Goal: Task Accomplishment & Management: Complete application form

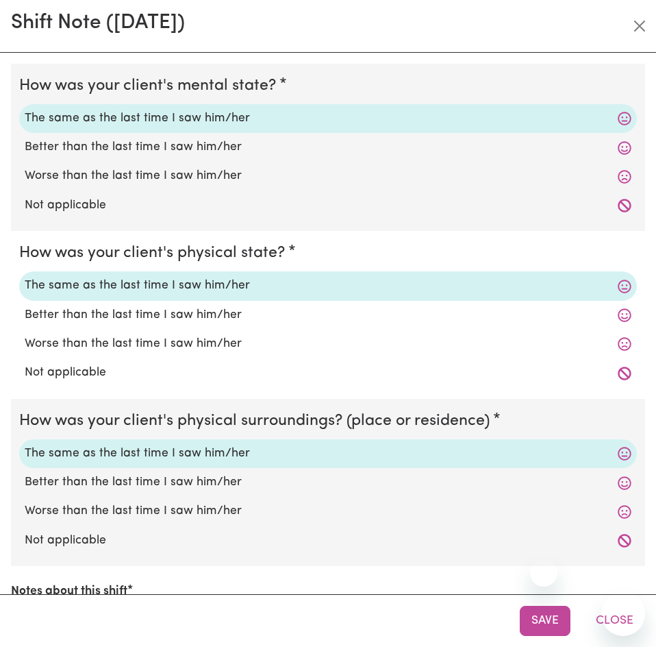
select select "4878"
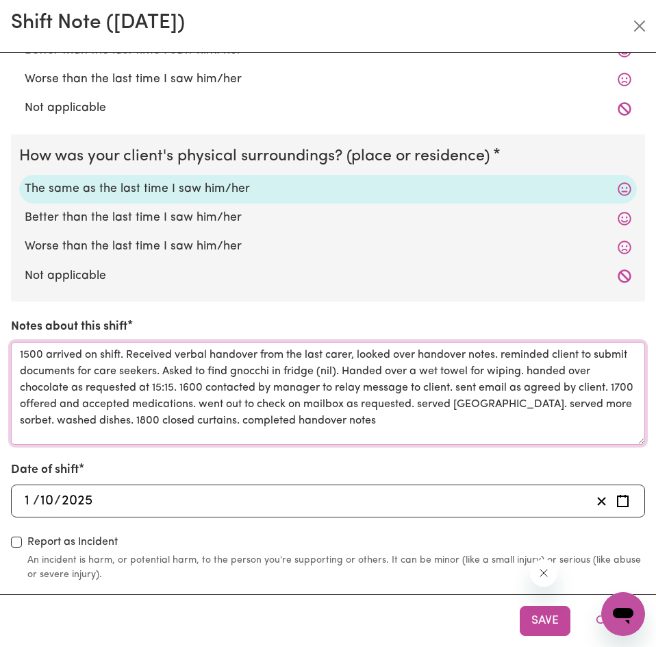
click at [425, 425] on textarea "1500 arrived on shift. Received verbal handover from the last carer, looked ove…" at bounding box center [328, 393] width 634 height 103
click at [436, 401] on textarea "1500 arrived on shift. Received verbal handover from the last carer, looked ove…" at bounding box center [328, 393] width 634 height 103
click at [386, 429] on textarea "1500 arrived on shift. Received verbal handover from the last carer, looked ove…" at bounding box center [328, 393] width 634 height 103
click at [247, 423] on textarea "1500 arrived on shift. Received verbal handover from the last carer, looked ove…" at bounding box center [328, 393] width 634 height 103
drag, startPoint x: 48, startPoint y: 356, endPoint x: 206, endPoint y: 379, distance: 159.9
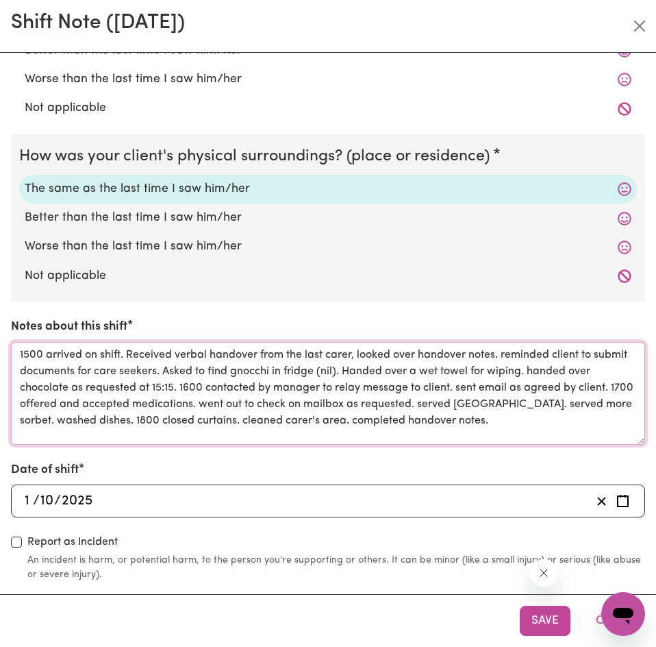
click at [206, 379] on textarea "1500 arrived on shift. Received verbal handover from the last carer, looked ove…" at bounding box center [328, 393] width 634 height 103
click at [230, 404] on textarea "1500 arrived on shift. Received verbal handover from the last carer, looked ove…" at bounding box center [328, 393] width 634 height 103
drag, startPoint x: 235, startPoint y: 387, endPoint x: 49, endPoint y: 395, distance: 185.8
click at [49, 395] on textarea "1500 arrived on shift. Received verbal handover from the last carer, looked ove…" at bounding box center [328, 393] width 634 height 103
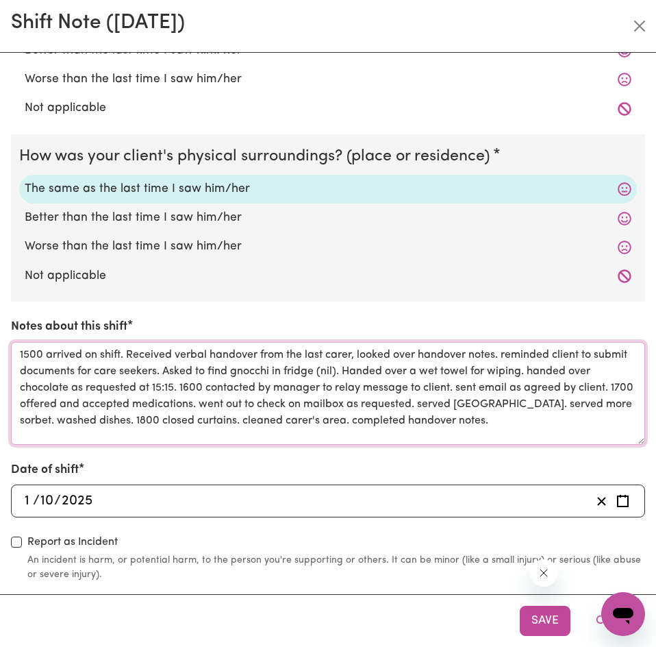
click at [290, 392] on textarea "1500 arrived on shift. Received verbal handover from the last carer, looked ove…" at bounding box center [328, 393] width 634 height 103
drag, startPoint x: 232, startPoint y: 382, endPoint x: 53, endPoint y: 396, distance: 179.3
click at [53, 396] on textarea "1500 arrived on shift. Received verbal handover from the last carer, looked ove…" at bounding box center [328, 393] width 634 height 103
click at [84, 402] on textarea "1500 arrived on shift. Received verbal handover from the last carer, looked ove…" at bounding box center [328, 393] width 634 height 103
drag, startPoint x: 76, startPoint y: 399, endPoint x: 136, endPoint y: 412, distance: 61.0
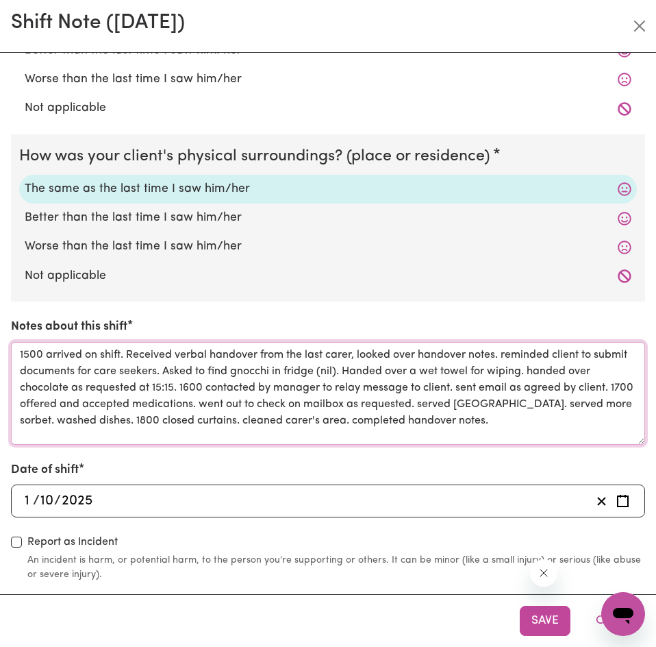
click at [136, 412] on textarea "1500 arrived on shift. Received verbal handover from the last carer, looked ove…" at bounding box center [328, 393] width 634 height 103
paste textarea "contacted by manager to relay message to client. sent email as agreed by client"
click at [199, 418] on textarea "1500 arrived on shift. Received verbal handover from the last carer, looked ove…" at bounding box center [328, 393] width 634 height 103
click at [164, 418] on textarea "1500 arrived on shift. Received verbal handover from the last carer, looked ove…" at bounding box center [328, 393] width 634 height 103
click at [359, 422] on textarea "1500 arrived on shift. Received verbal handover from the last carer, looked ove…" at bounding box center [328, 393] width 634 height 103
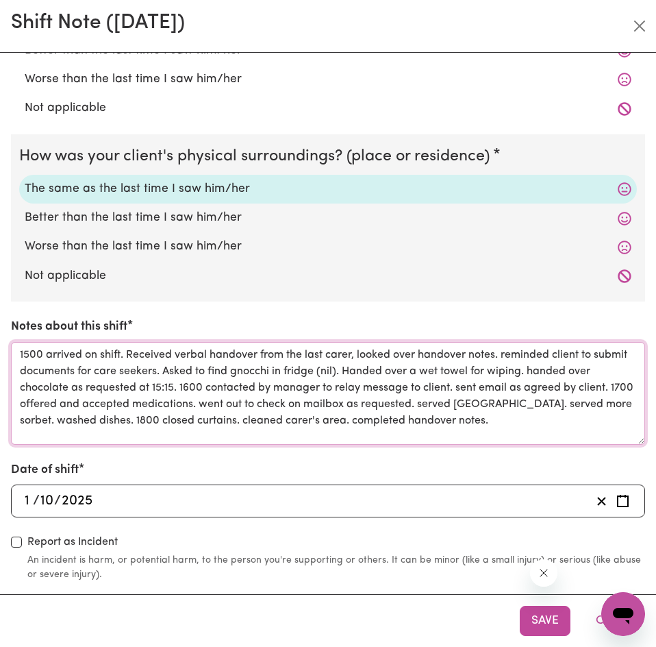
click at [351, 415] on textarea "1500 arrived on shift. Received verbal handover from the last carer, looked ove…" at bounding box center [328, 393] width 634 height 103
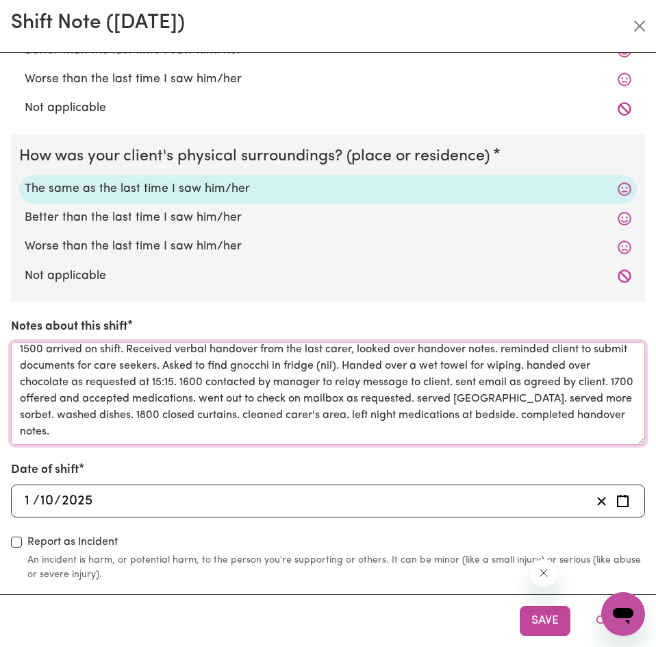
scroll to position [22, 0]
click at [171, 437] on textarea "1500 arrived on shift. Received verbal handover from the last carer, looked ove…" at bounding box center [328, 393] width 634 height 103
click at [357, 423] on textarea "1500 arrived on shift. Received verbal handover from the last carer, looked ove…" at bounding box center [328, 393] width 634 height 103
type textarea "1500 arrived on shift. Received verbal handover from the last carer, looked ove…"
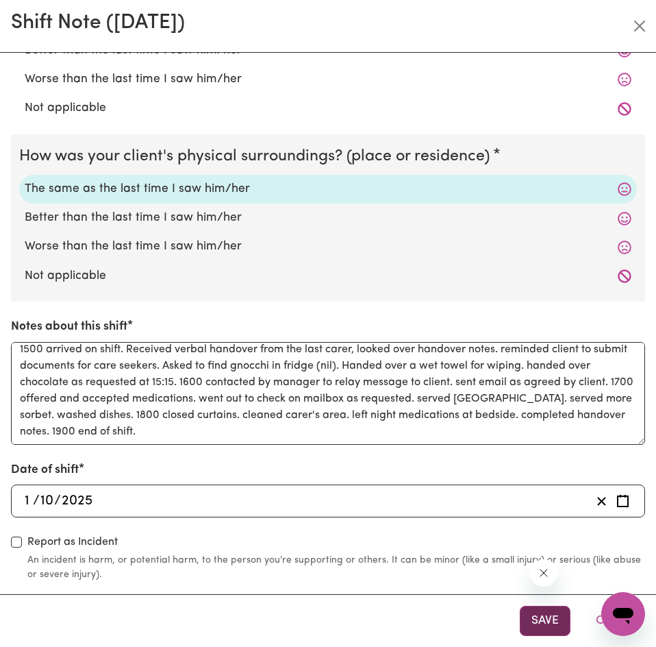
click at [539, 624] on button "Save" at bounding box center [545, 620] width 51 height 30
click at [555, 618] on button "Save" at bounding box center [545, 620] width 51 height 30
